Goal: Transaction & Acquisition: Purchase product/service

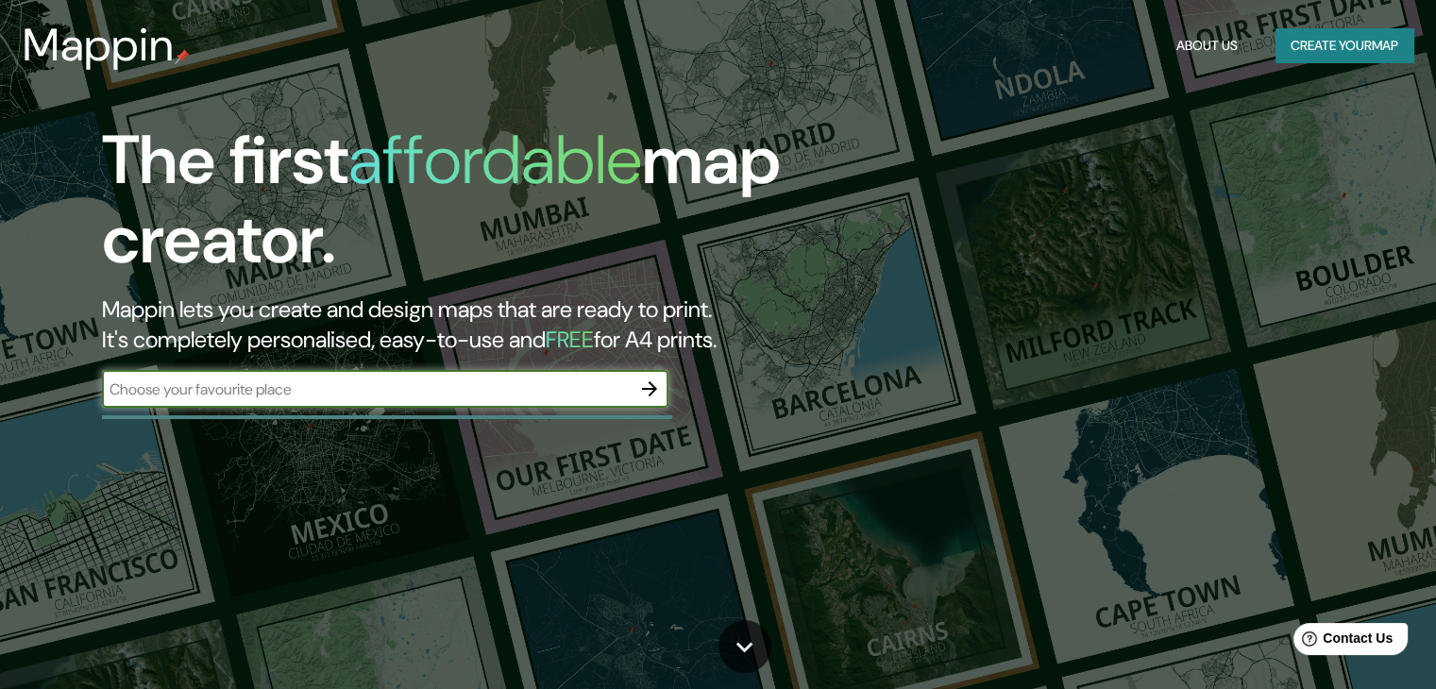
click at [397, 388] on input "text" at bounding box center [366, 390] width 529 height 22
type input "bosques aguascalientes"
click at [643, 386] on icon "button" at bounding box center [649, 389] width 23 height 23
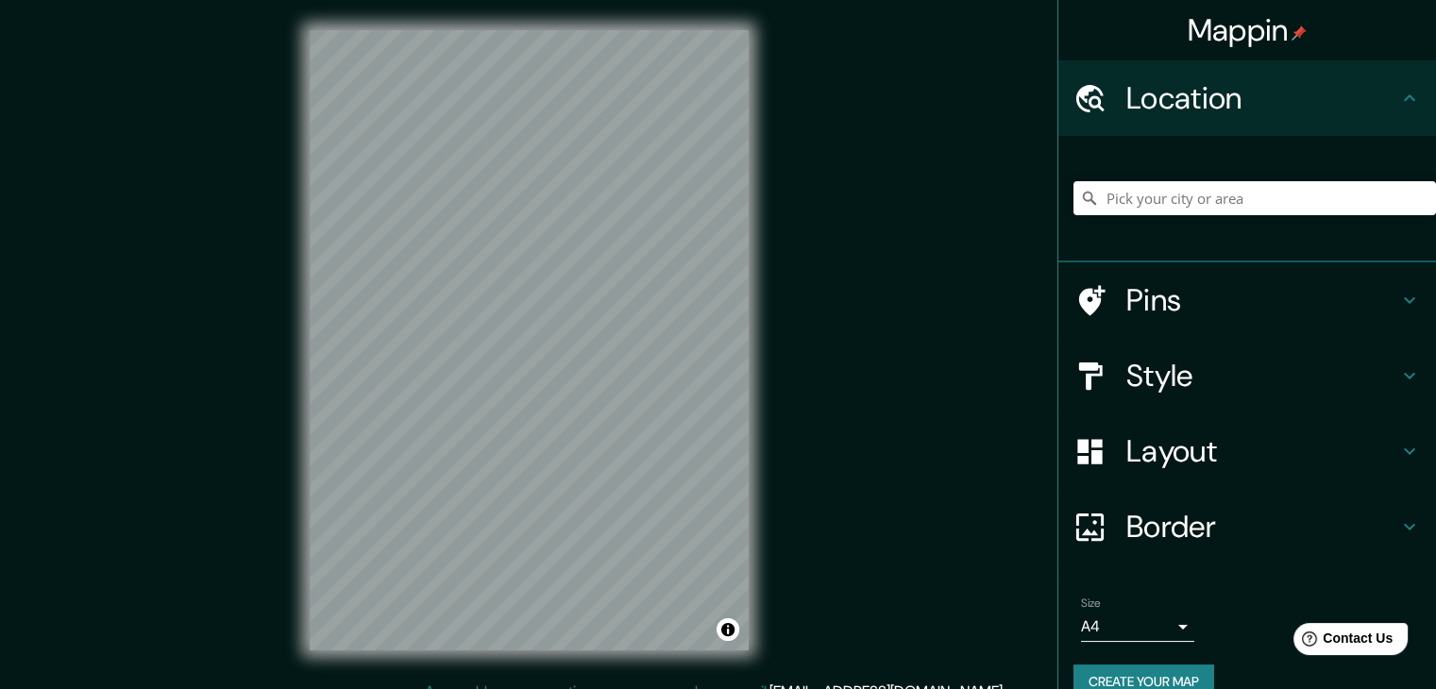
scroll to position [22, 0]
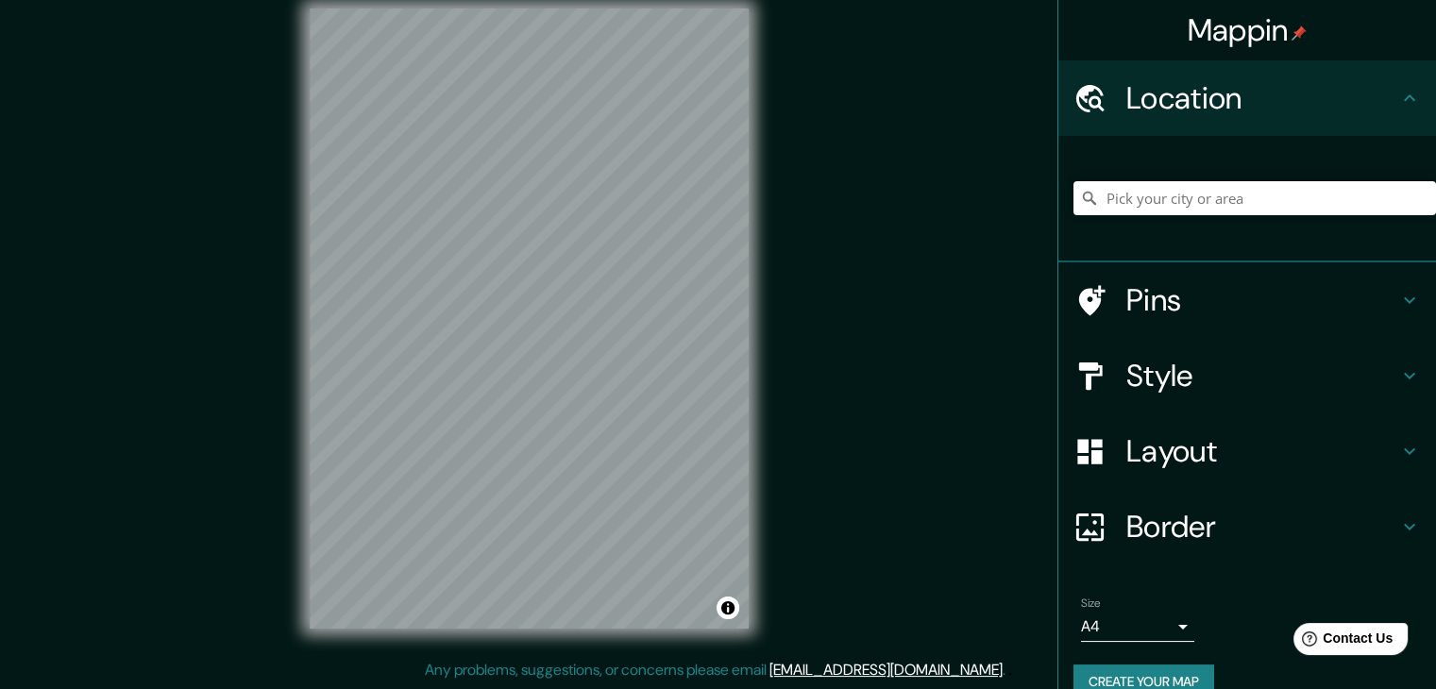
click at [750, 667] on html "Mappin Location Pins Style Layout Border Choose a border. Hint : you can make l…" at bounding box center [718, 322] width 1436 height 689
click at [1183, 190] on input "Pick your city or area" at bounding box center [1254, 198] width 363 height 34
click at [1206, 187] on input "Pick your city or area" at bounding box center [1254, 198] width 363 height 34
type input "b"
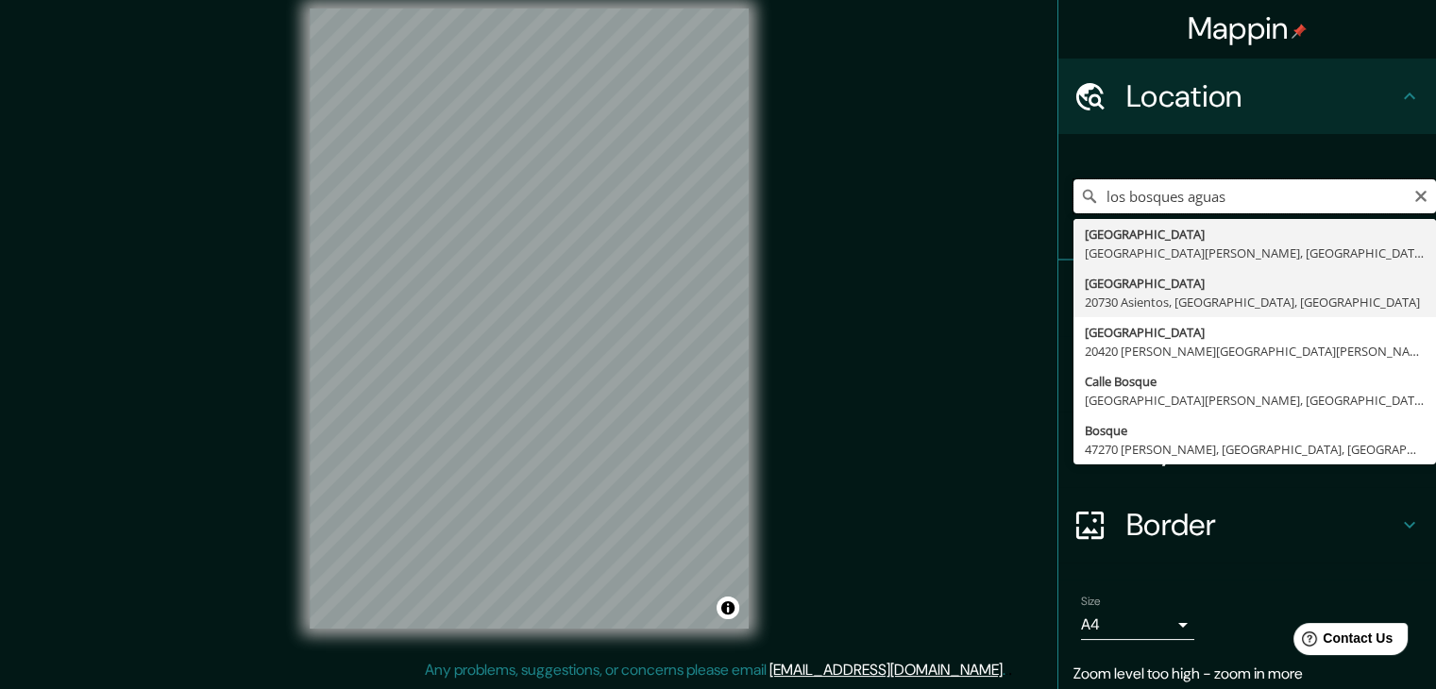
scroll to position [0, 0]
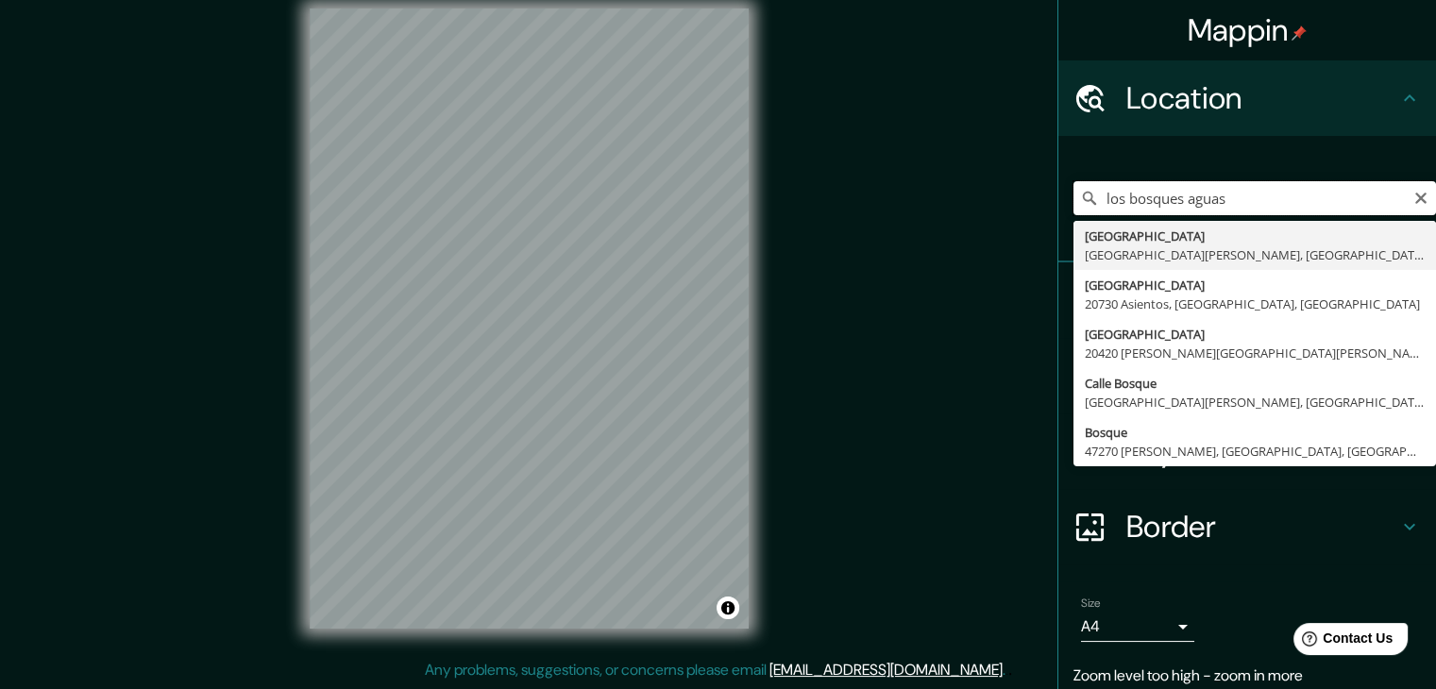
drag, startPoint x: 1288, startPoint y: 197, endPoint x: 950, endPoint y: 210, distance: 338.2
click at [950, 210] on div "Mappin Location los bosques aguas [GEOGRAPHIC_DATA] [GEOGRAPHIC_DATA][PERSON_NA…" at bounding box center [718, 333] width 1436 height 711
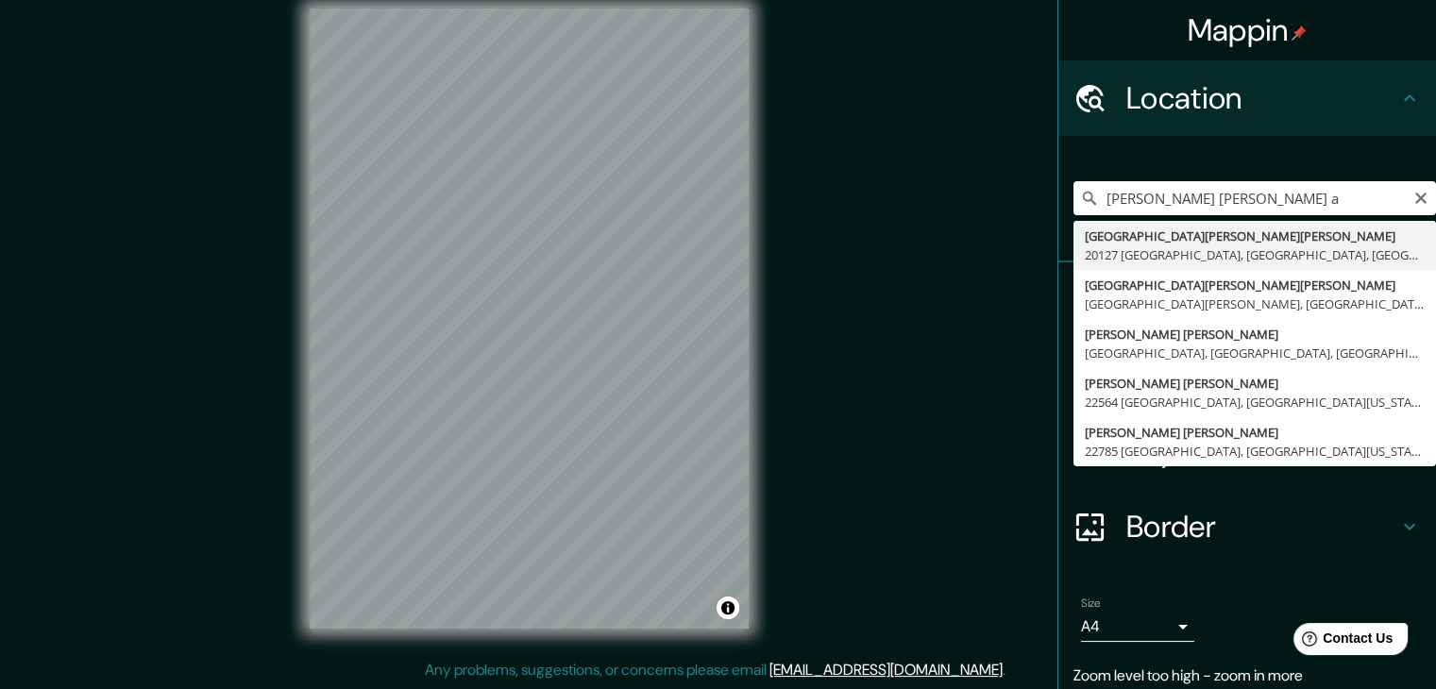
type input "[STREET_ADDRESS][PERSON_NAME][PERSON_NAME]"
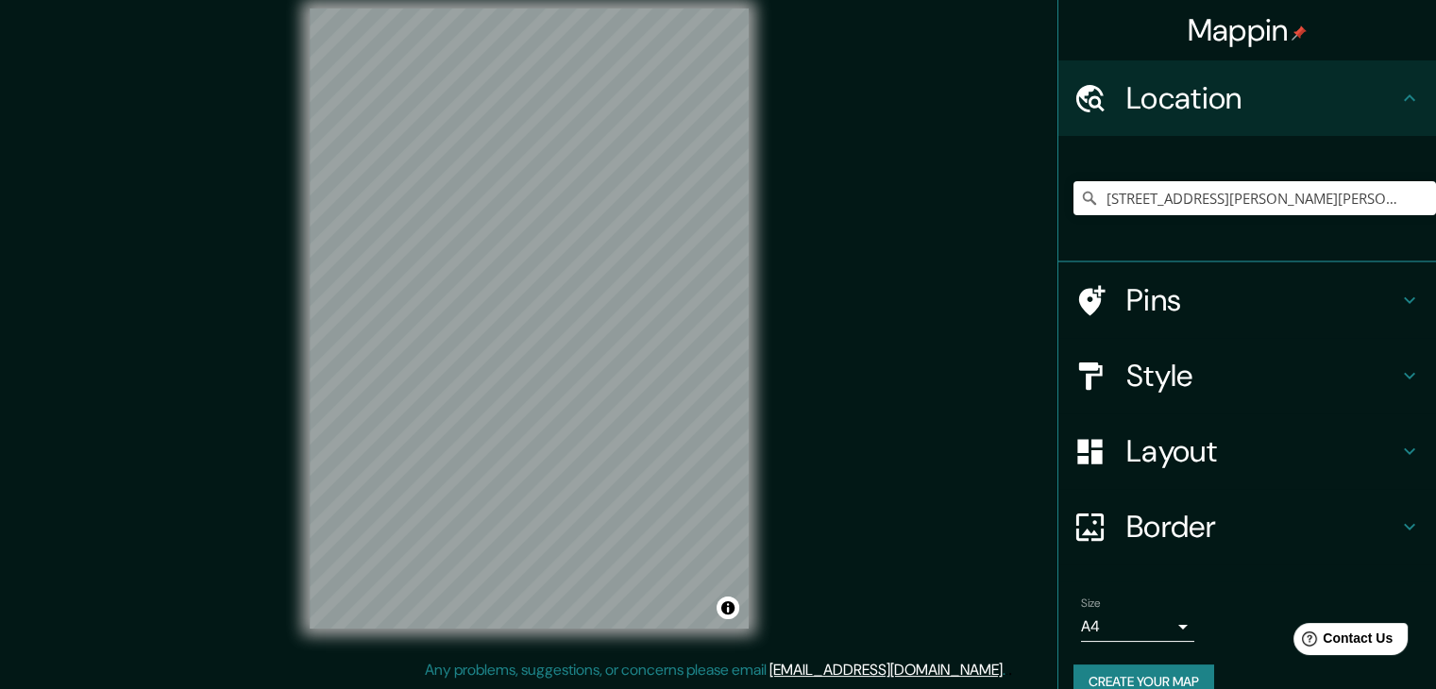
click at [1210, 295] on h4 "Pins" at bounding box center [1262, 300] width 272 height 38
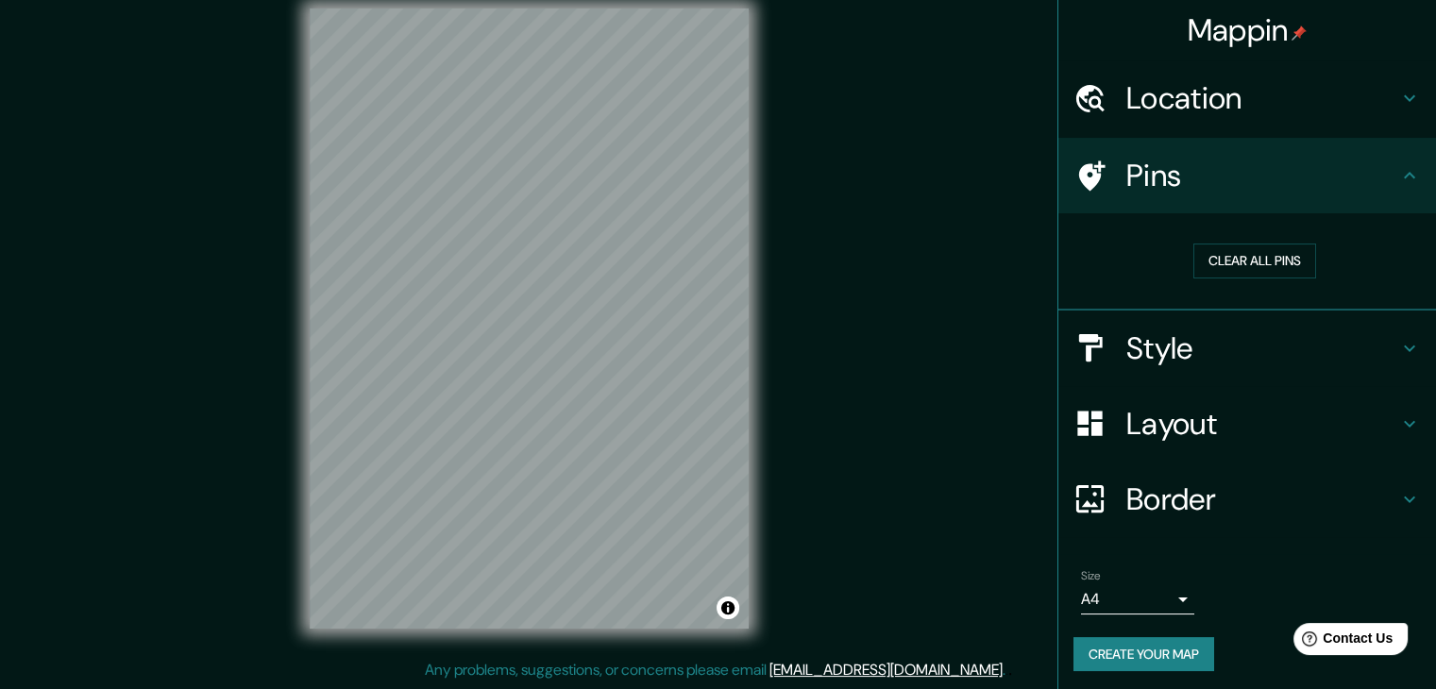
click at [1219, 346] on h4 "Style" at bounding box center [1262, 348] width 272 height 38
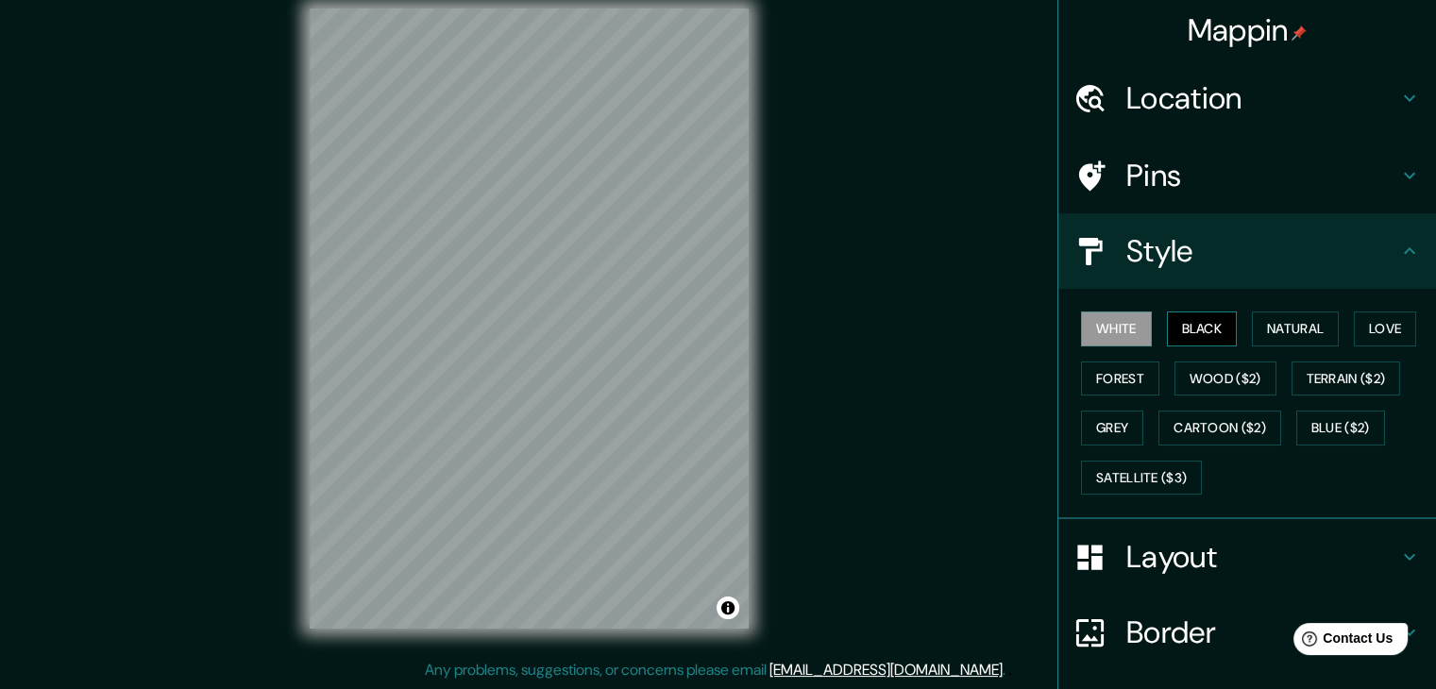
click at [1178, 323] on button "Black" at bounding box center [1202, 329] width 71 height 35
click at [1267, 322] on button "Natural" at bounding box center [1295, 329] width 87 height 35
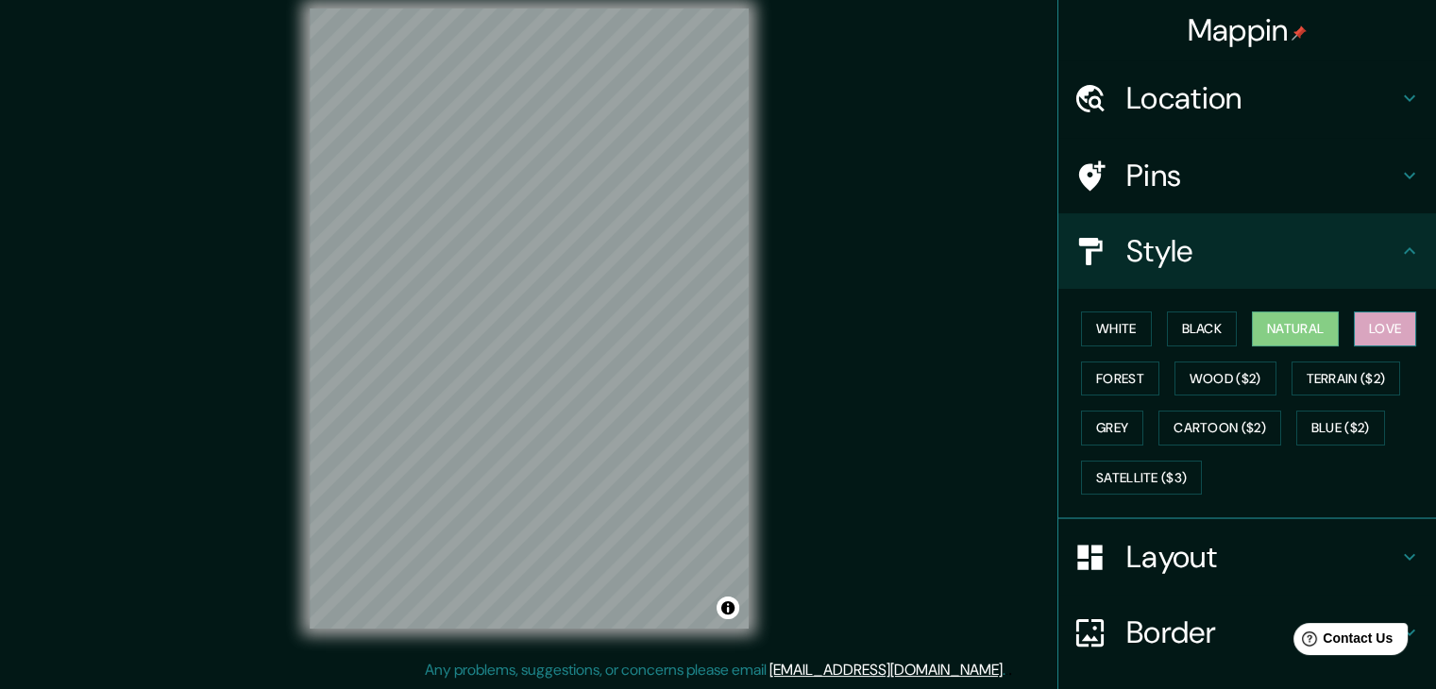
click at [1365, 318] on button "Love" at bounding box center [1385, 329] width 62 height 35
click at [1132, 381] on button "Forest" at bounding box center [1120, 379] width 78 height 35
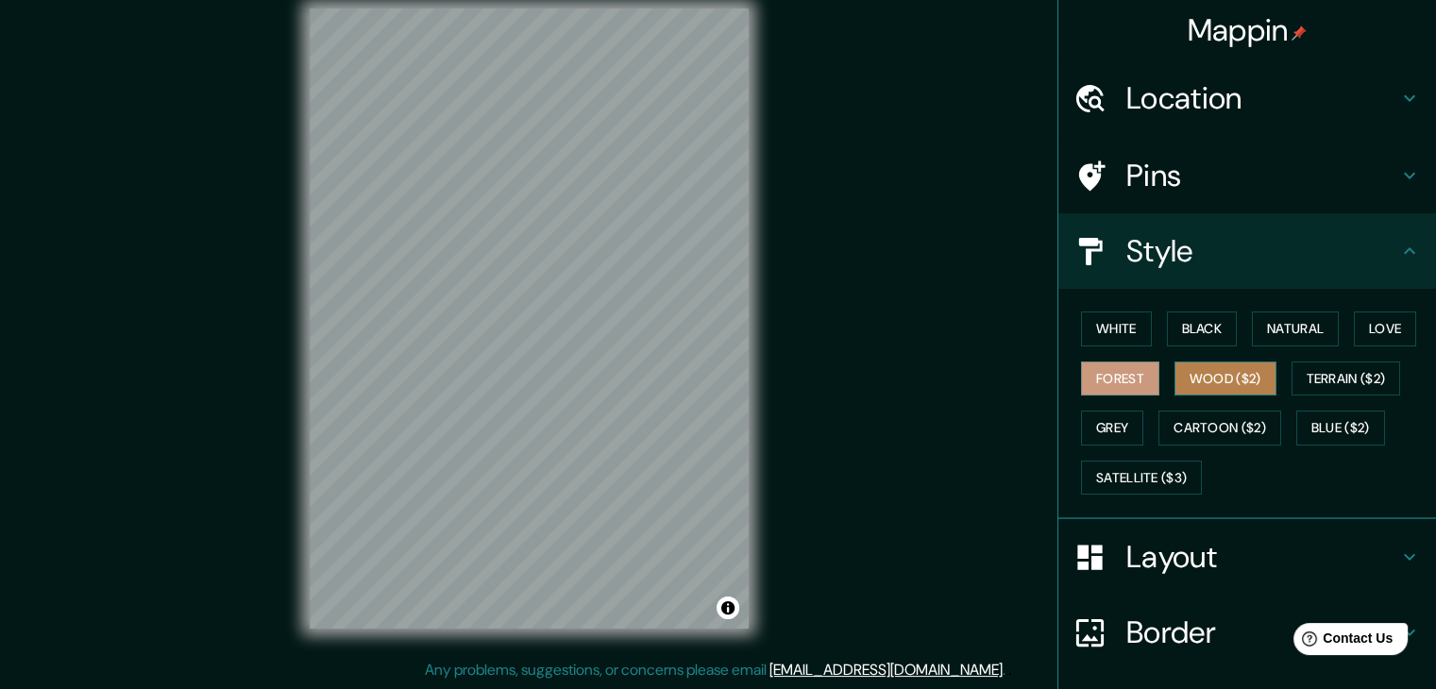
click at [1212, 375] on button "Wood ($2)" at bounding box center [1225, 379] width 102 height 35
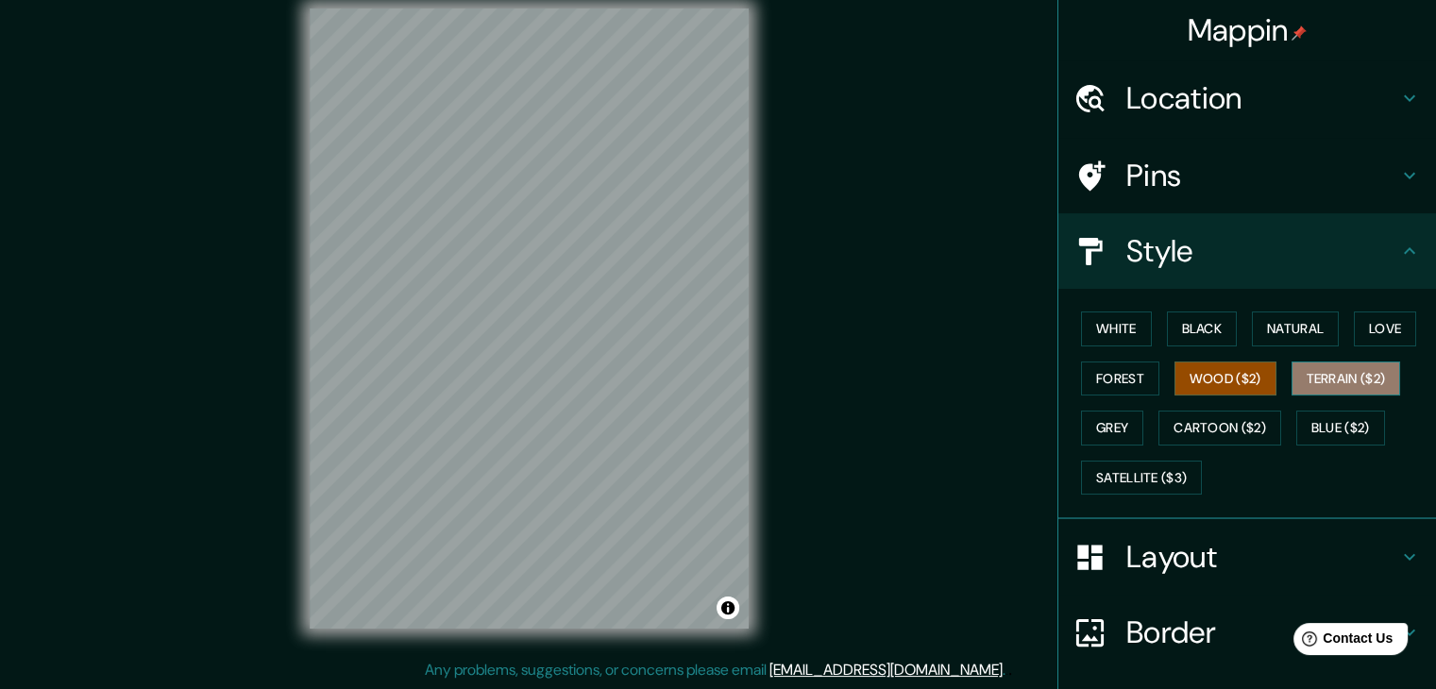
click at [1350, 372] on button "Terrain ($2)" at bounding box center [1346, 379] width 110 height 35
click at [1115, 383] on button "Forest" at bounding box center [1120, 379] width 78 height 35
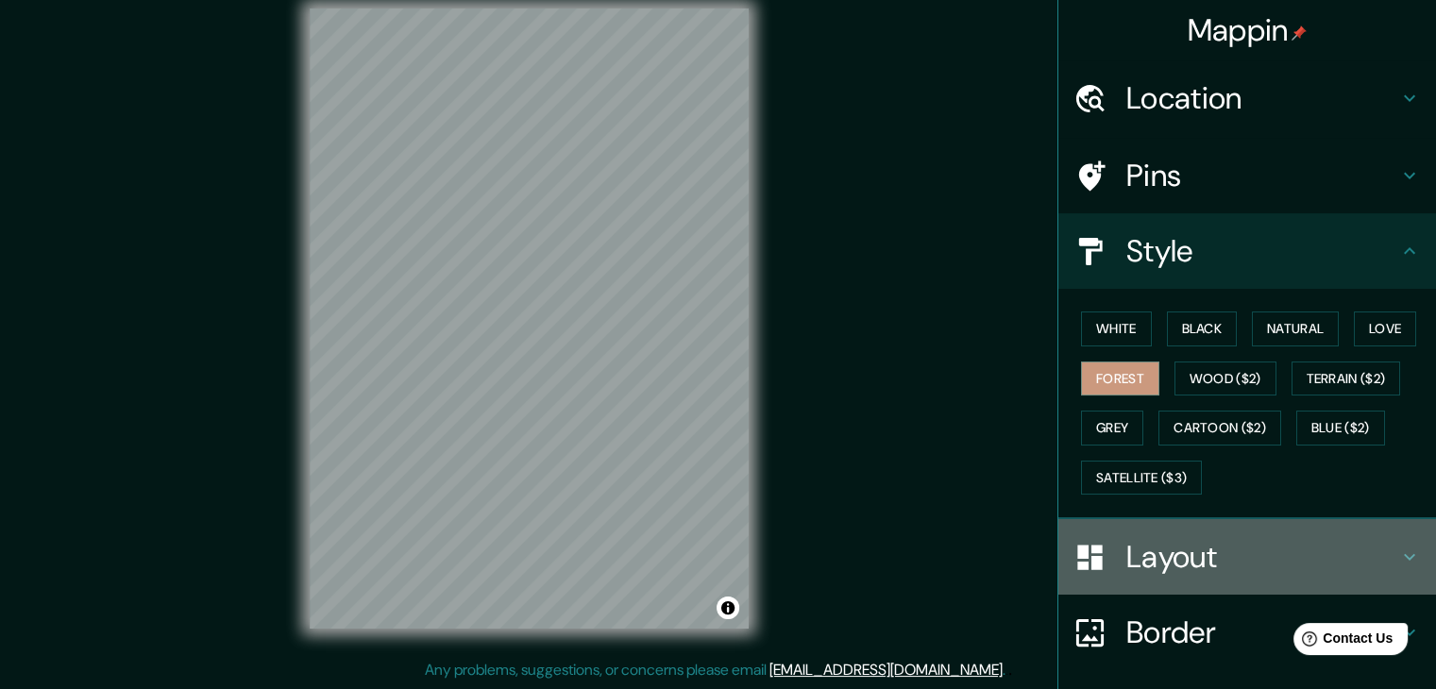
click at [1182, 540] on h4 "Layout" at bounding box center [1262, 557] width 272 height 38
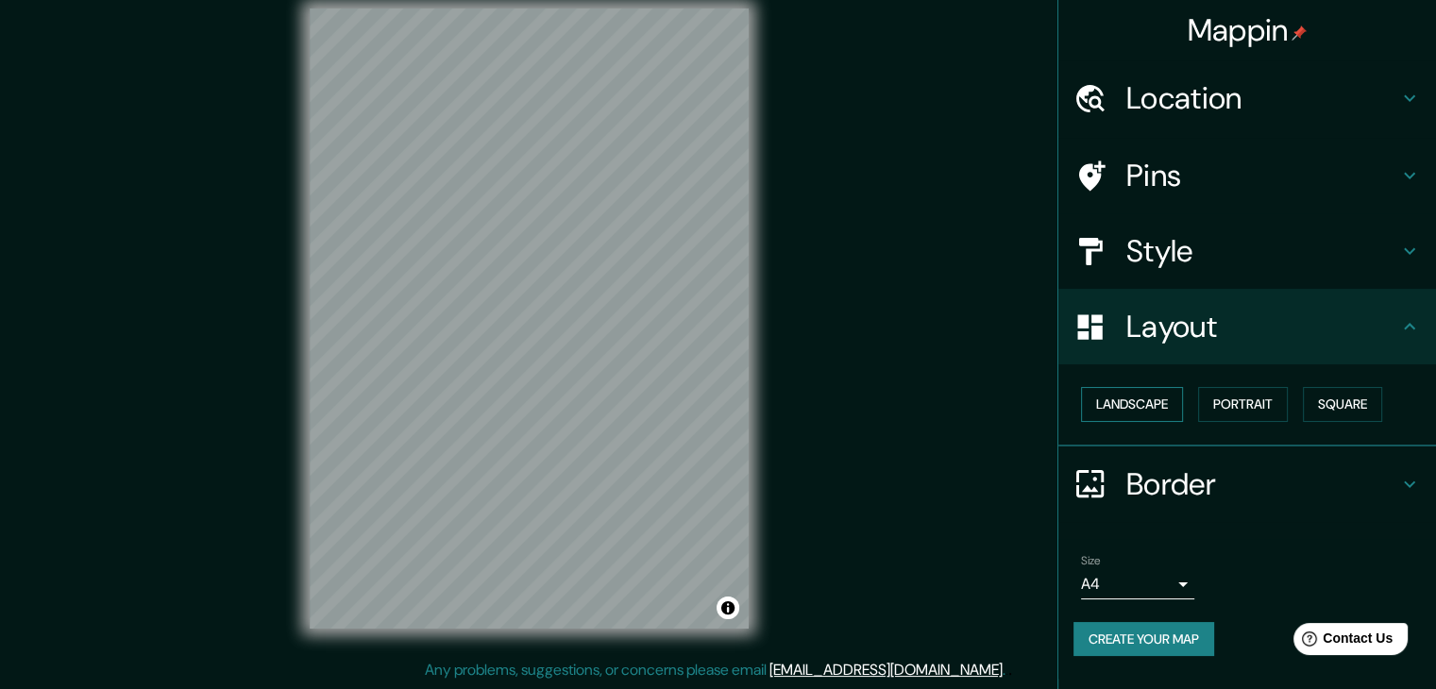
click at [1163, 404] on button "Landscape" at bounding box center [1132, 404] width 102 height 35
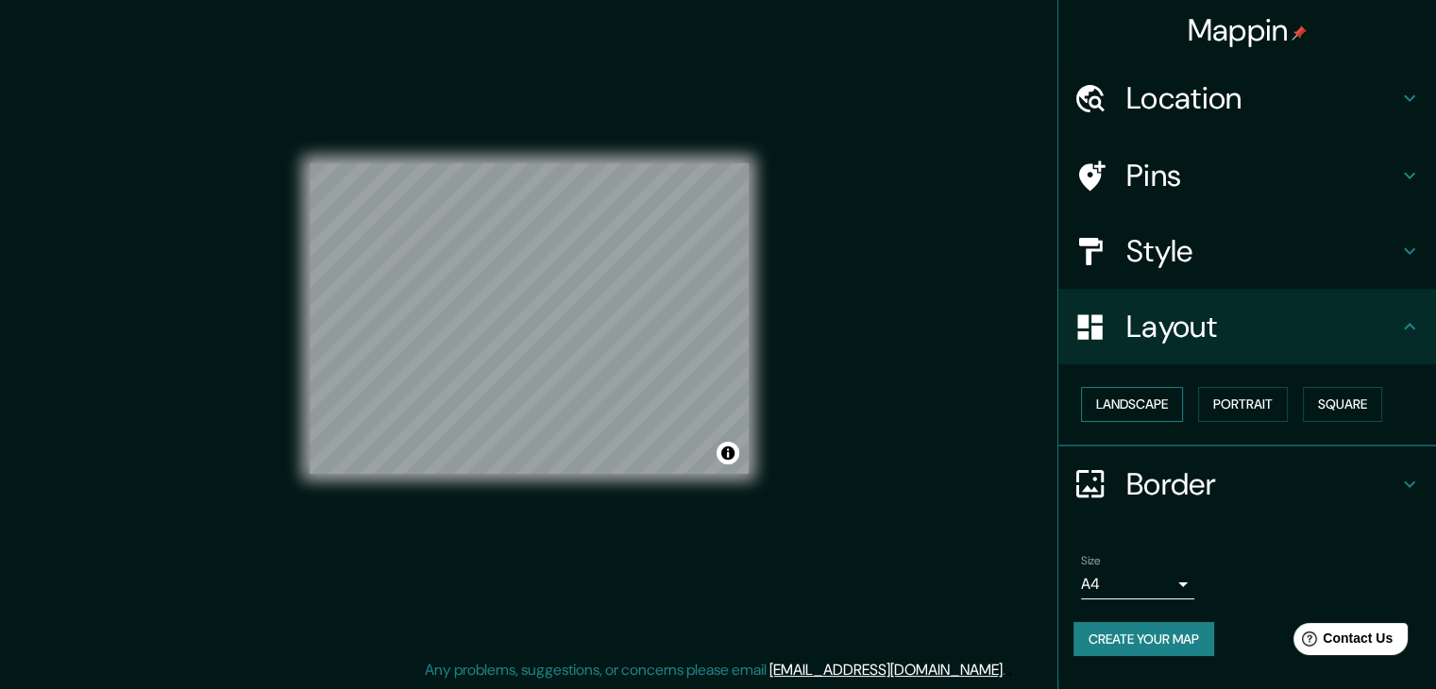
click at [1163, 404] on button "Landscape" at bounding box center [1132, 404] width 102 height 35
click at [1230, 397] on button "Portrait" at bounding box center [1243, 404] width 90 height 35
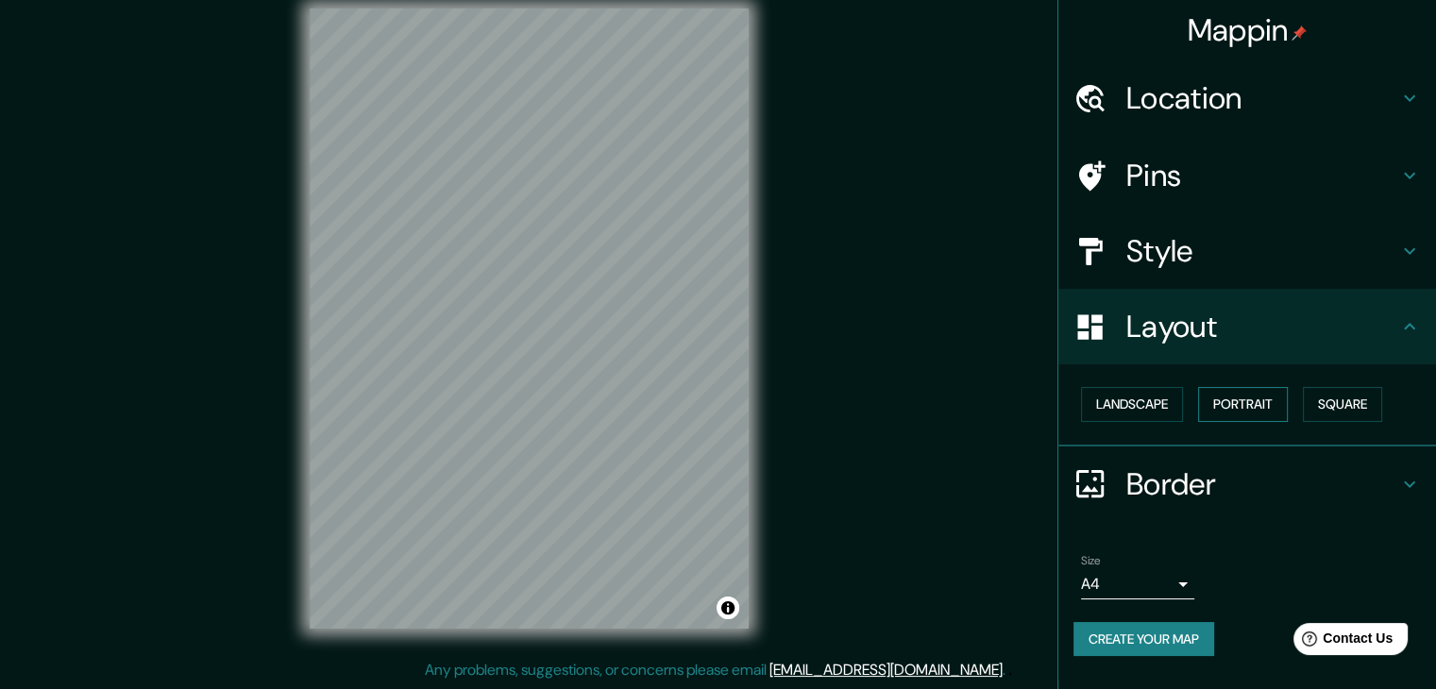
click at [1252, 397] on button "Portrait" at bounding box center [1243, 404] width 90 height 35
click at [1318, 412] on button "Square" at bounding box center [1342, 404] width 79 height 35
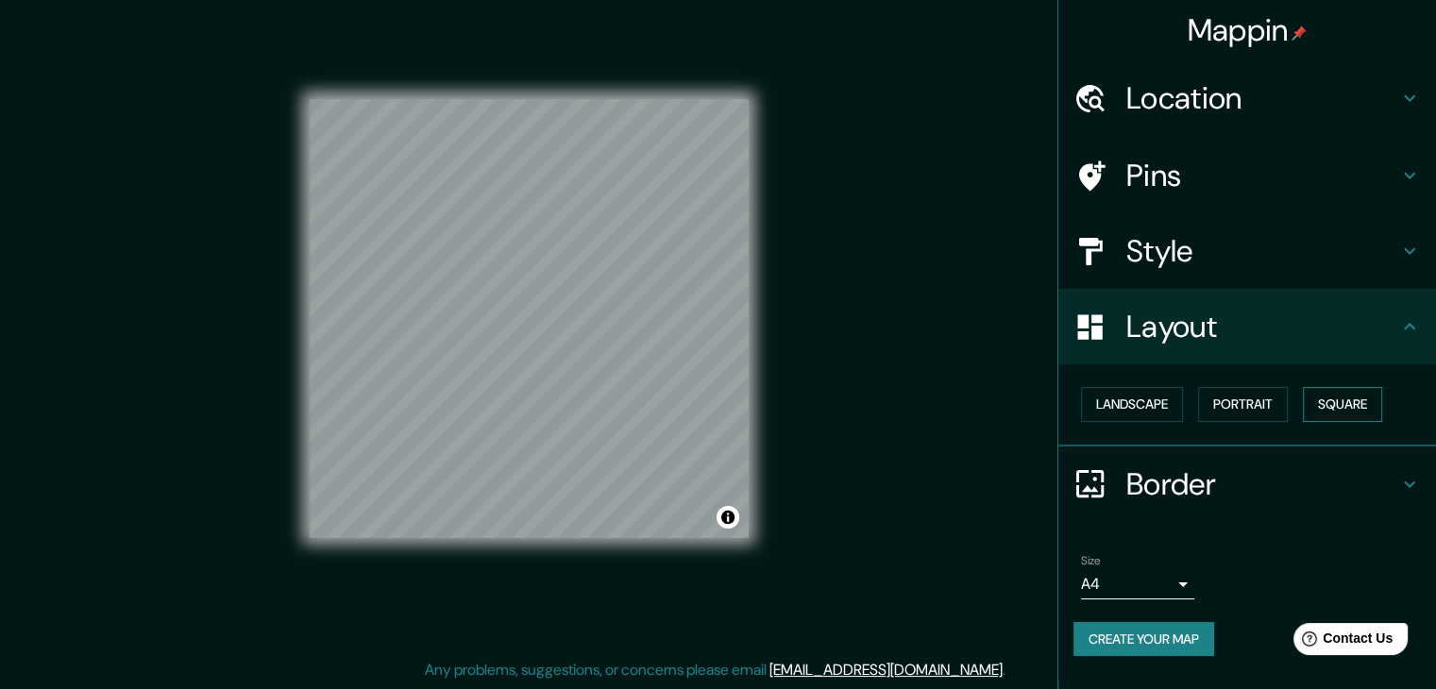
click at [1318, 412] on button "Square" at bounding box center [1342, 404] width 79 height 35
click at [1272, 413] on button "Portrait" at bounding box center [1243, 404] width 90 height 35
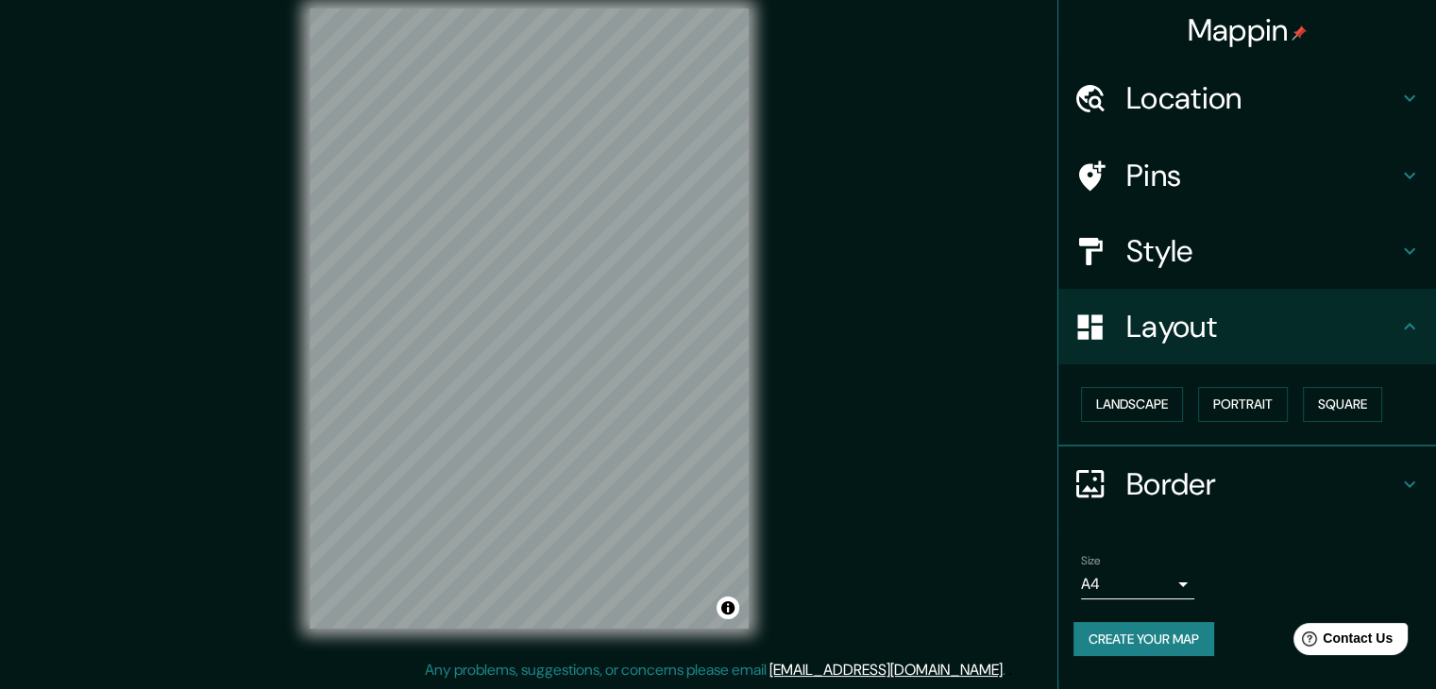
click at [1176, 489] on h4 "Border" at bounding box center [1262, 484] width 272 height 38
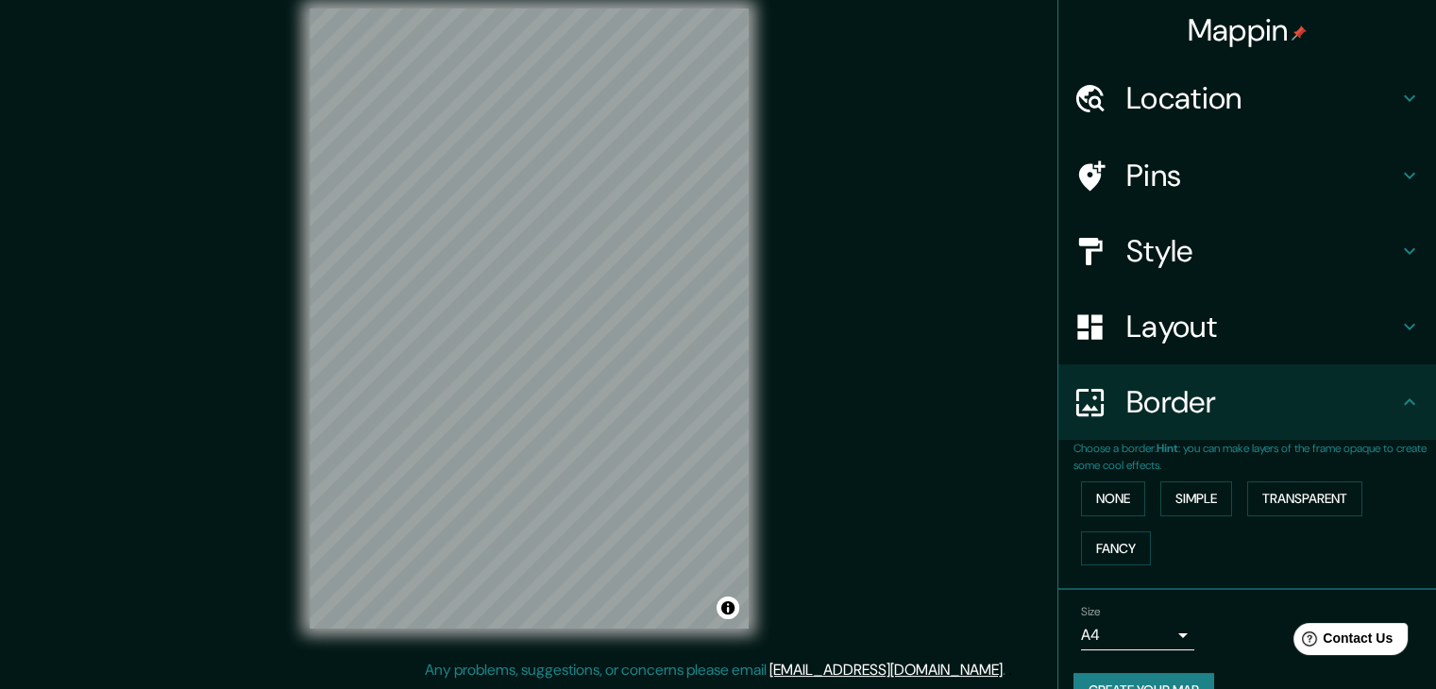
click at [1168, 160] on h4 "Pins" at bounding box center [1262, 176] width 272 height 38
